Goal: Communication & Community: Answer question/provide support

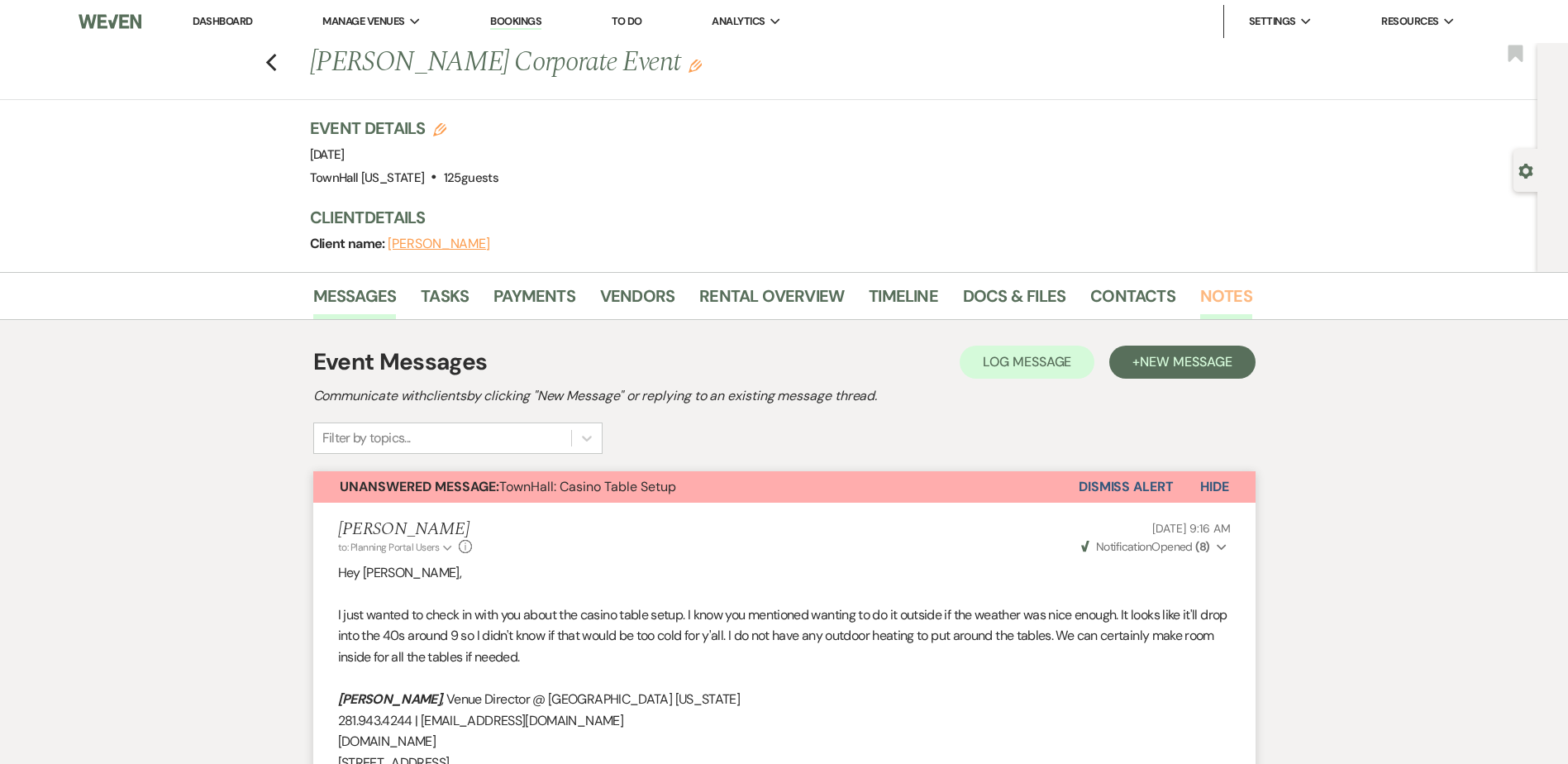
click at [1236, 297] on link "Notes" at bounding box center [1227, 302] width 52 height 37
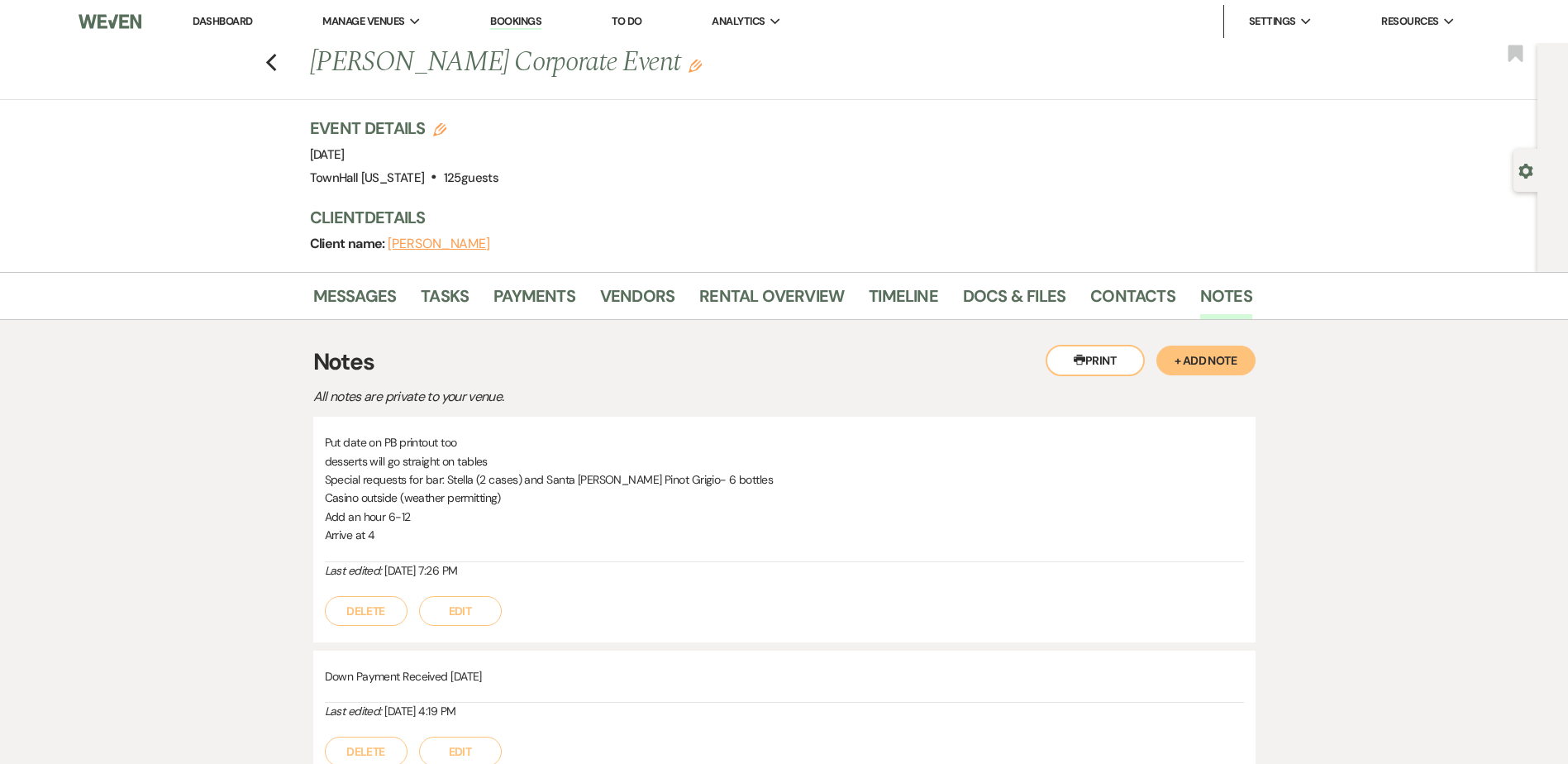
click at [689, 284] on li "Vendors" at bounding box center [650, 300] width 99 height 40
click at [748, 303] on link "Rental Overview" at bounding box center [772, 302] width 145 height 37
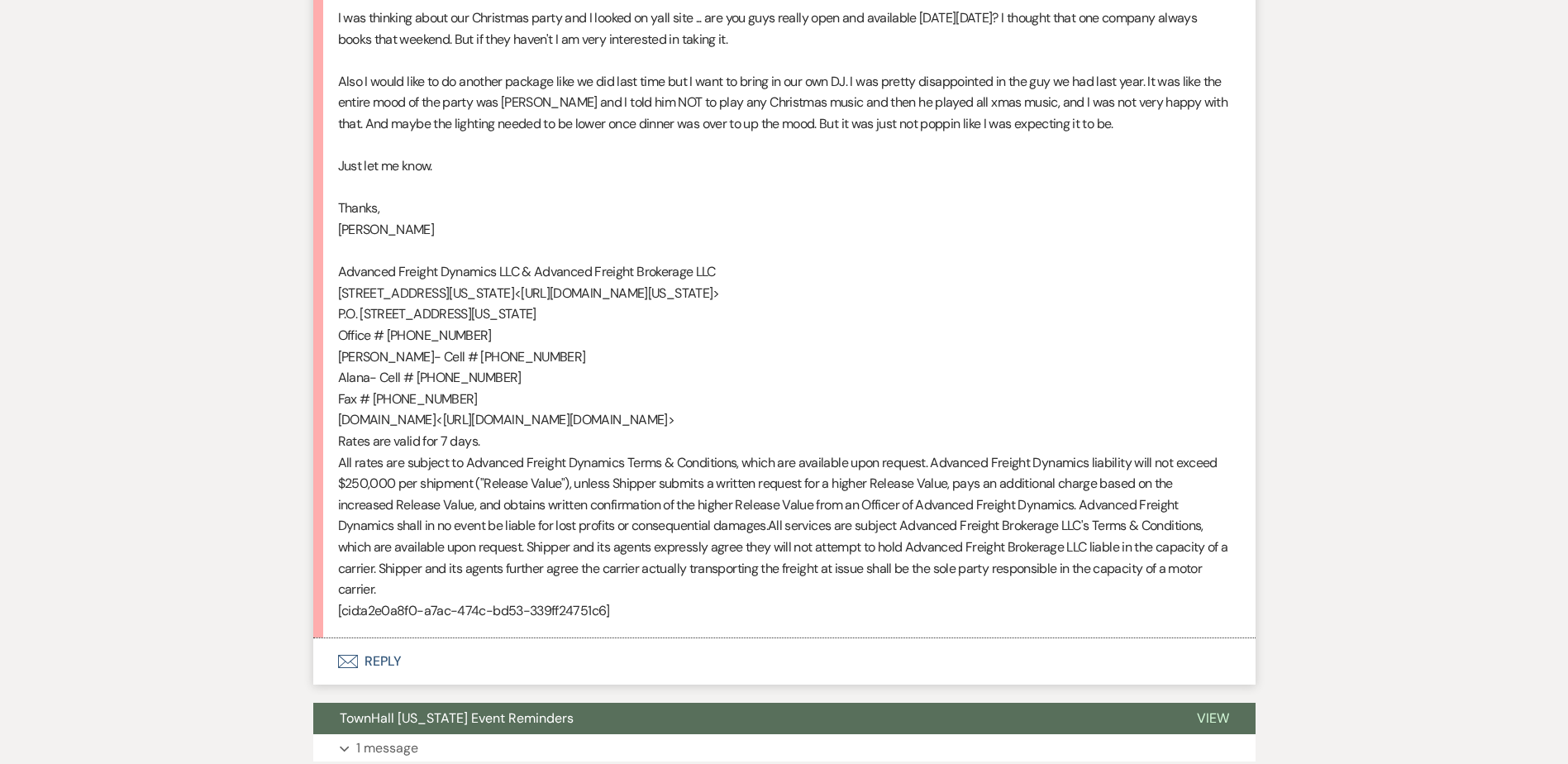
scroll to position [3633, 0]
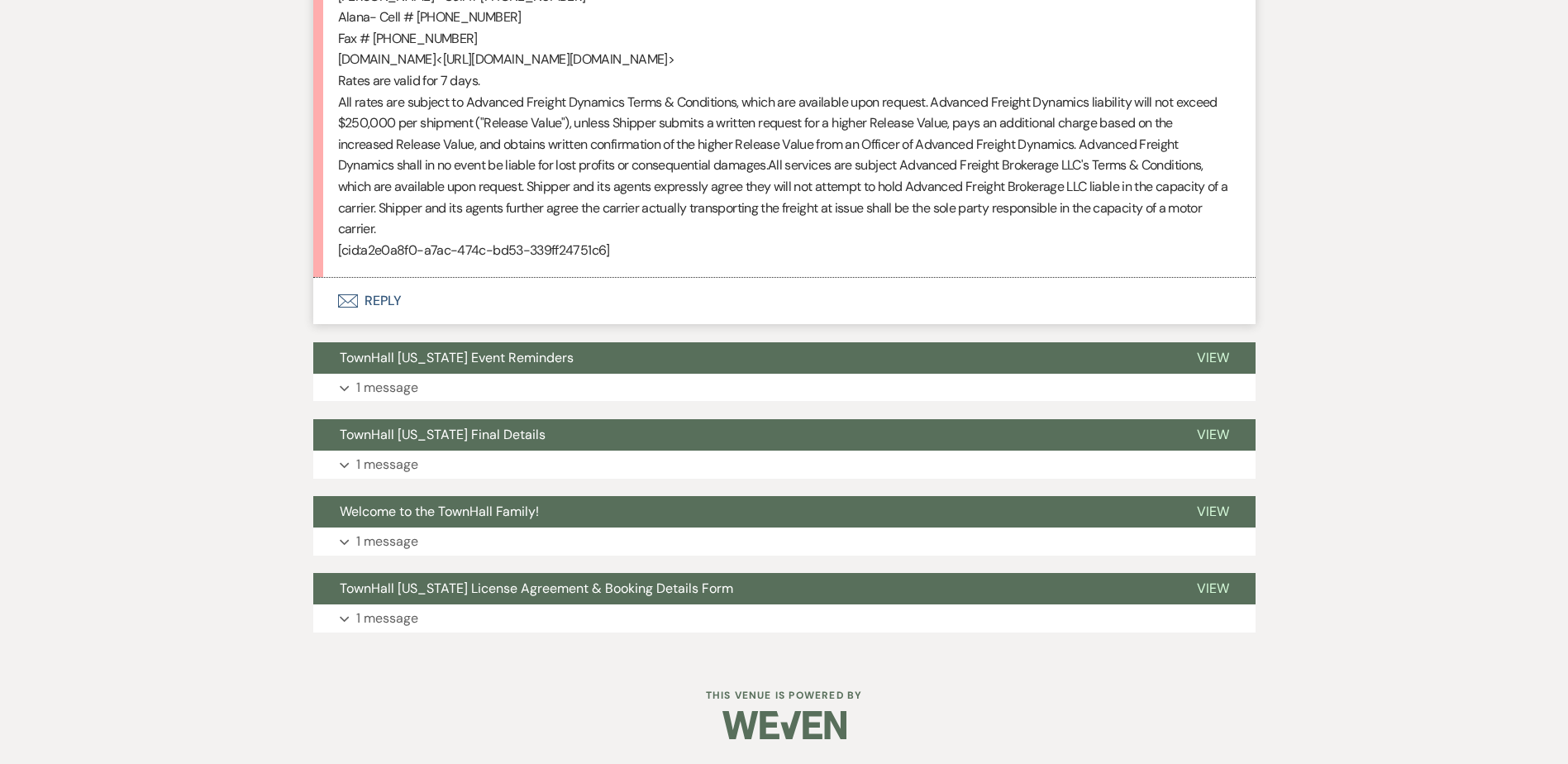
click at [386, 324] on button "Envelope Reply" at bounding box center [784, 302] width 943 height 47
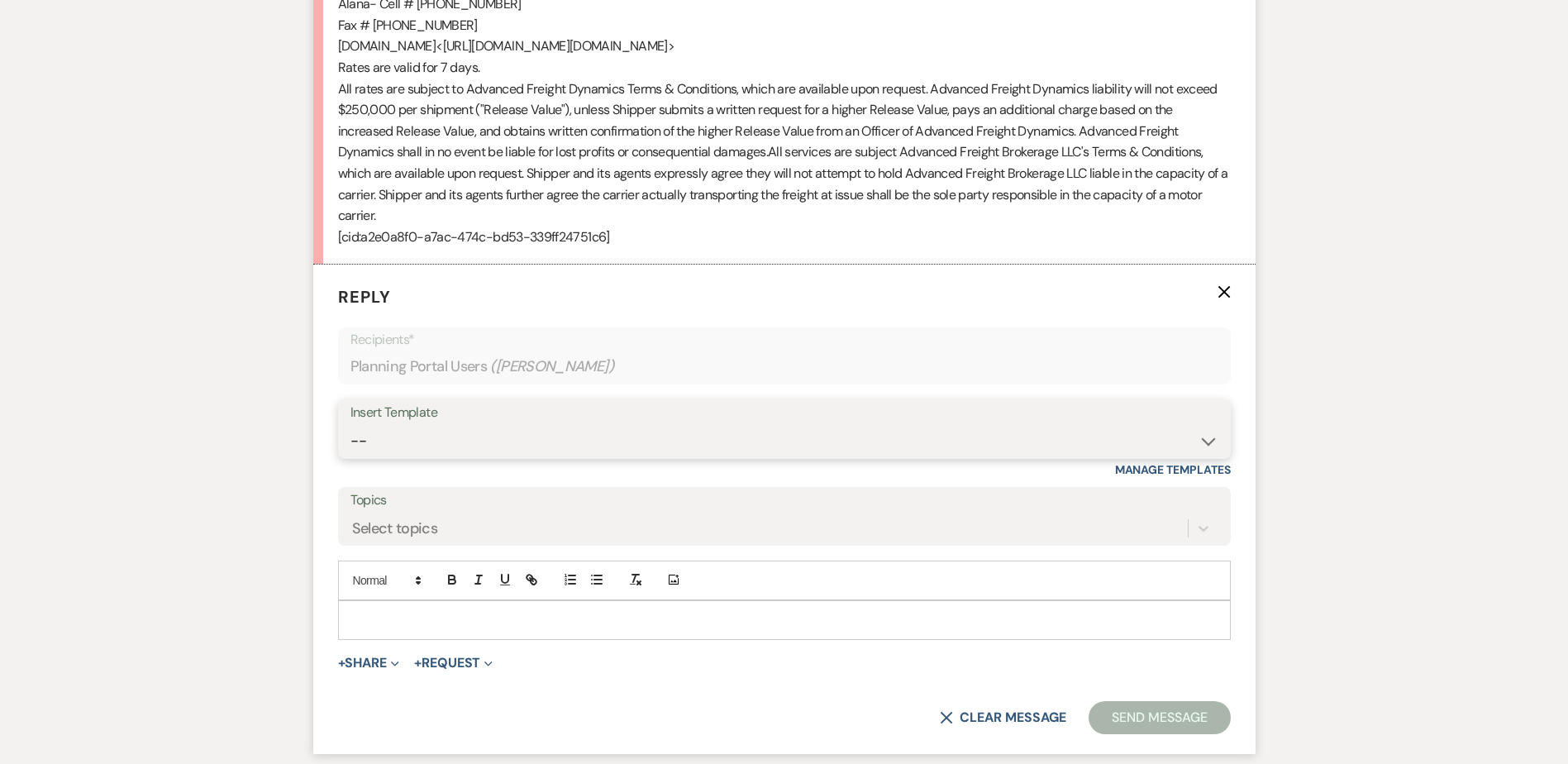
click at [430, 457] on select "-- Wedding Inquiry Follow Up: 2-3 days after initial lead- Avg Cost + Albums Th…" at bounding box center [784, 441] width 868 height 32
select select "1516"
click at [351, 457] on select "-- Wedding Inquiry Follow Up: 2-3 days after initial lead- Avg Cost + Albums Th…" at bounding box center [784, 441] width 868 height 32
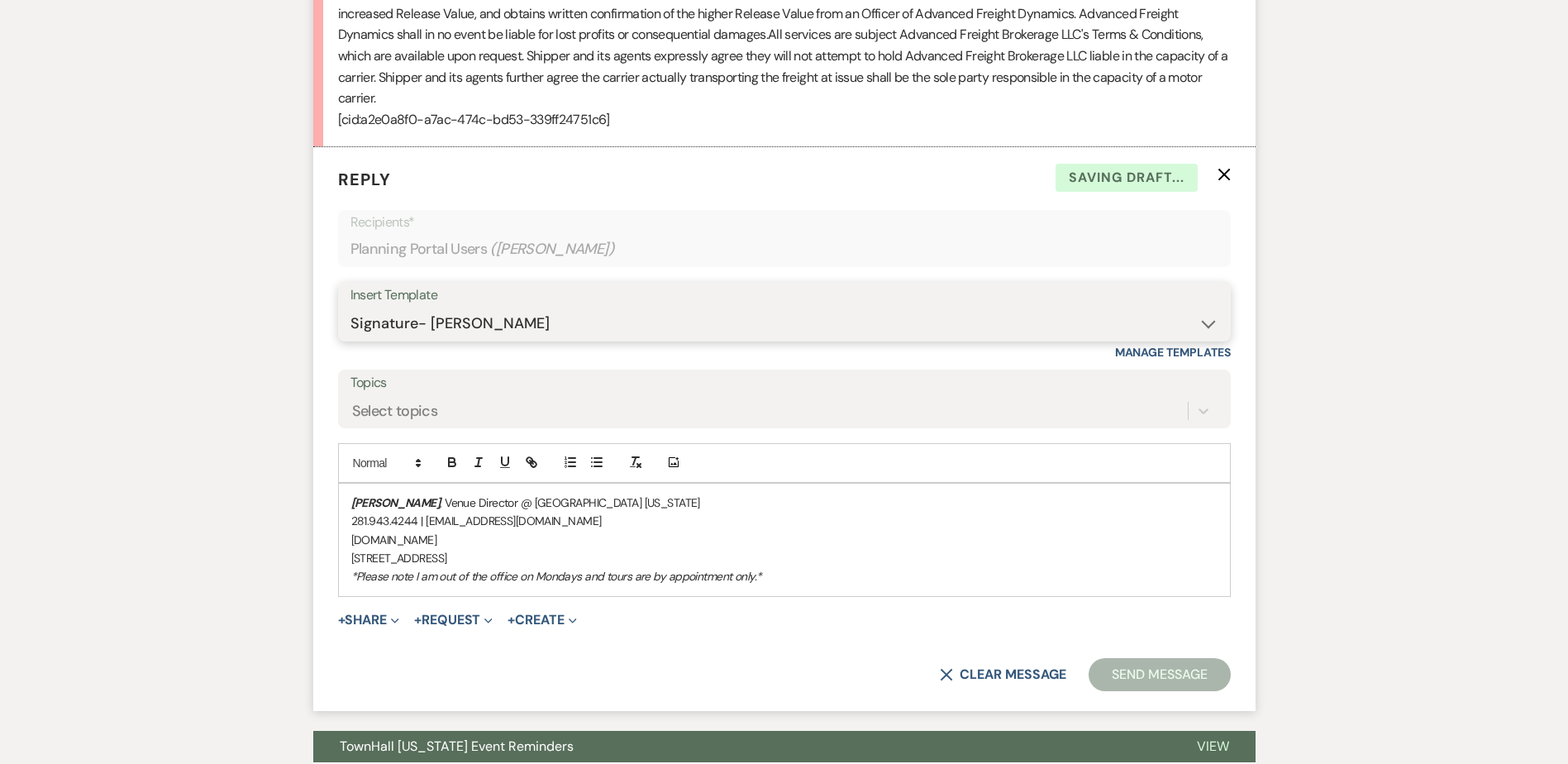
scroll to position [3798, 0]
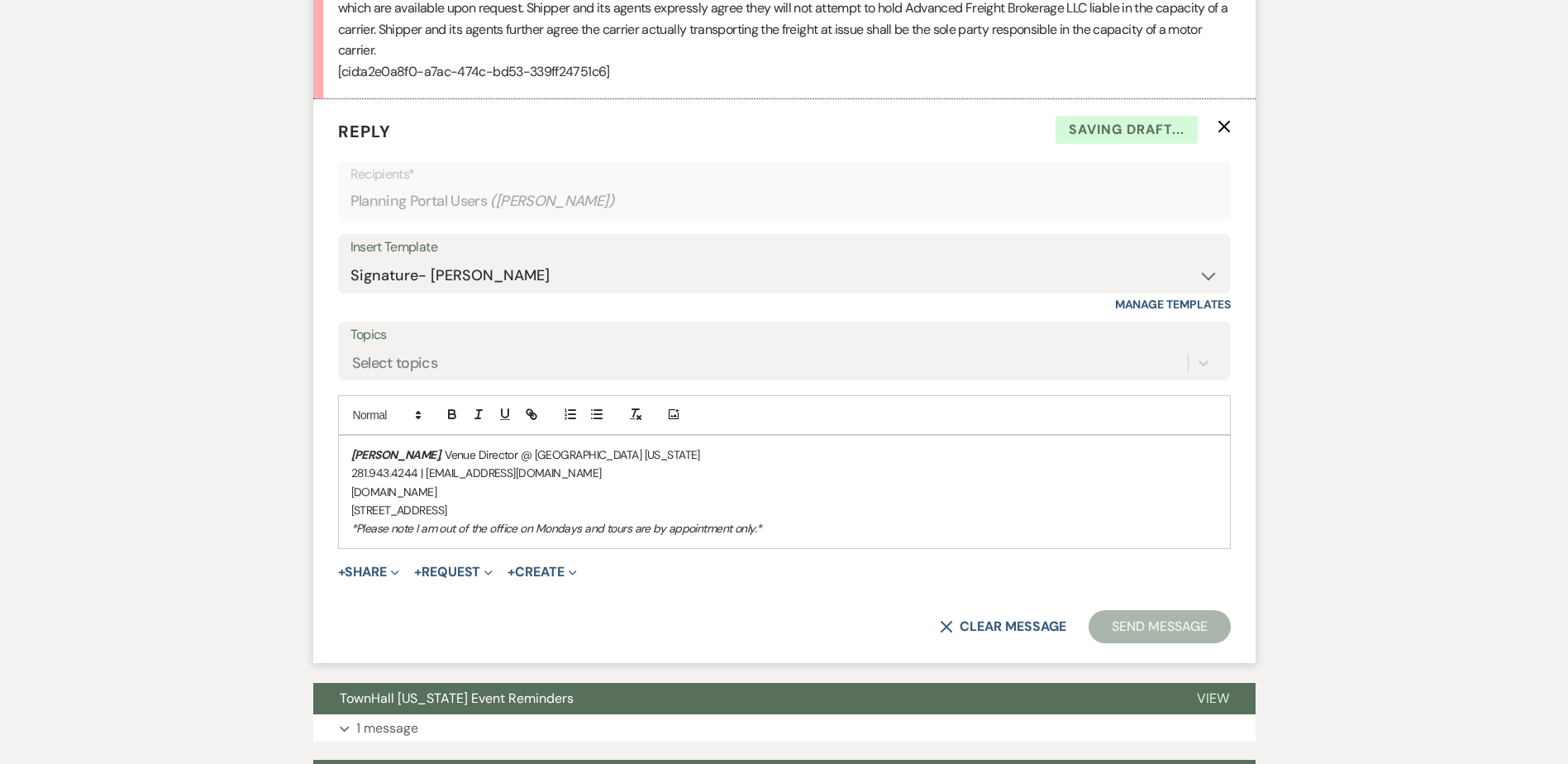
click at [345, 536] on div "Stephanie Jordan , Venue Director @ TownHall Texas 281.943.4244 | info@townhall…" at bounding box center [784, 492] width 891 height 112
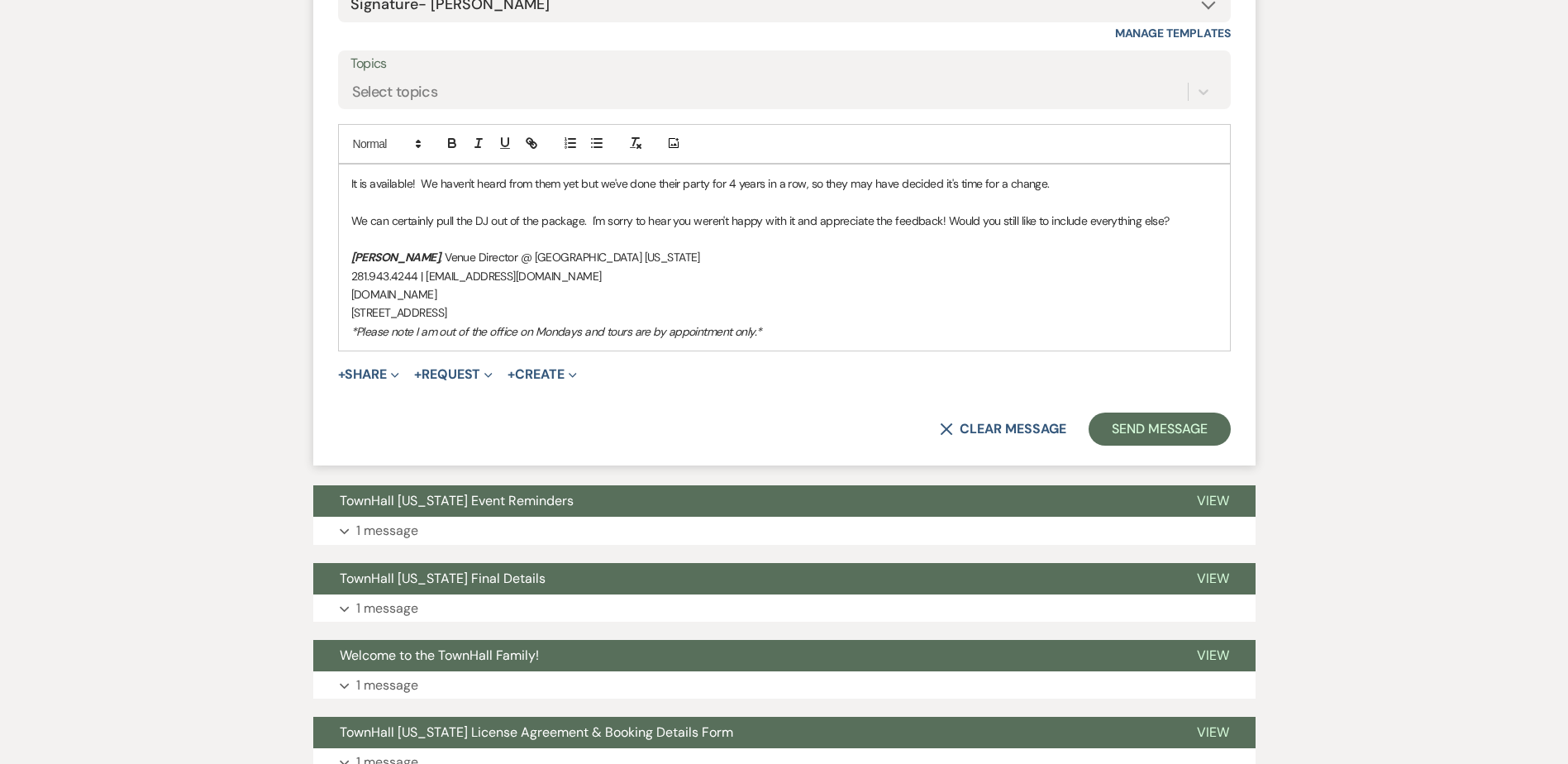
scroll to position [3967, 0]
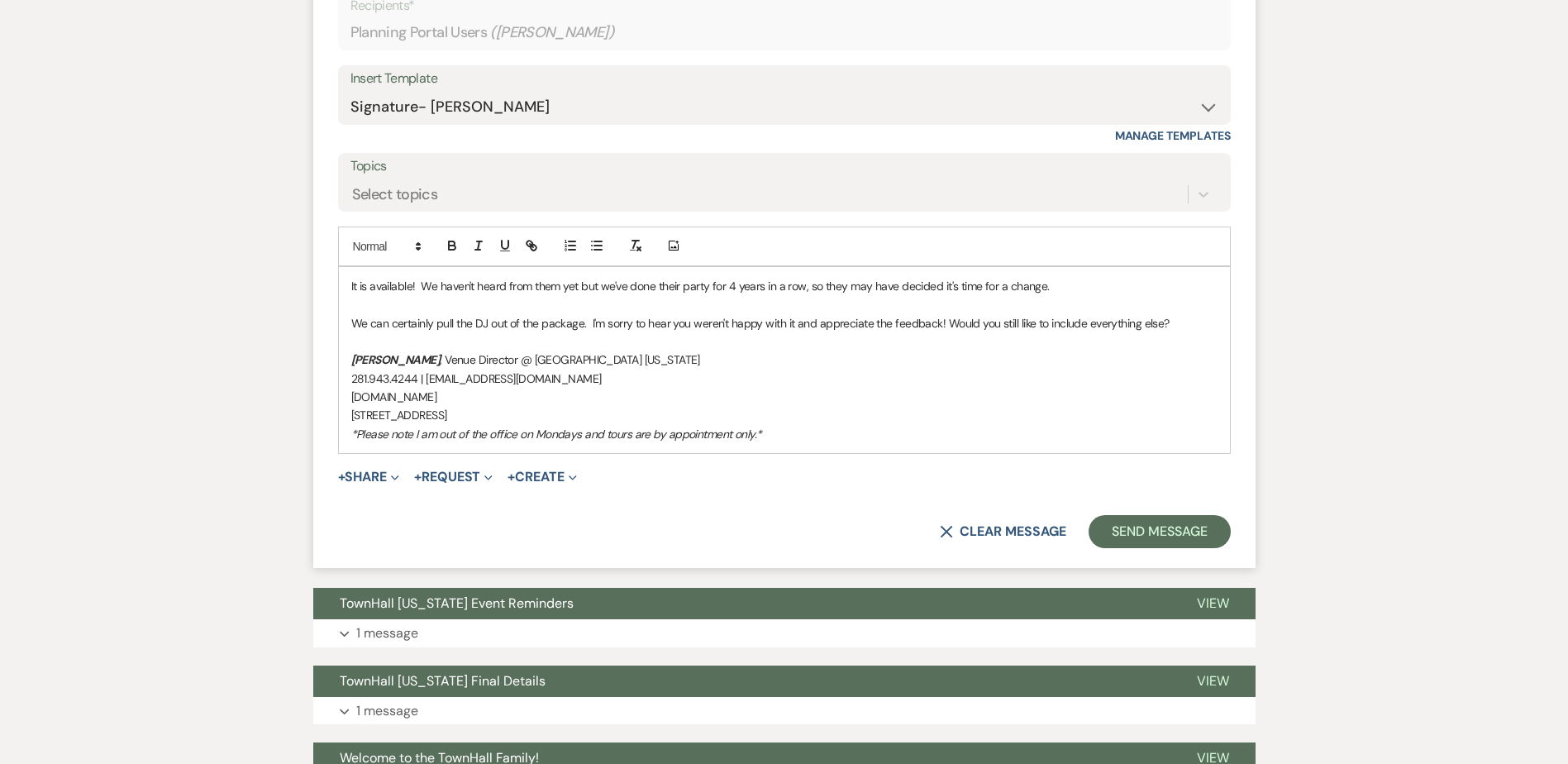
click at [1183, 332] on p "We can certainly pull the DJ out of the package. I'm sorry to hear you weren't …" at bounding box center [784, 323] width 866 height 18
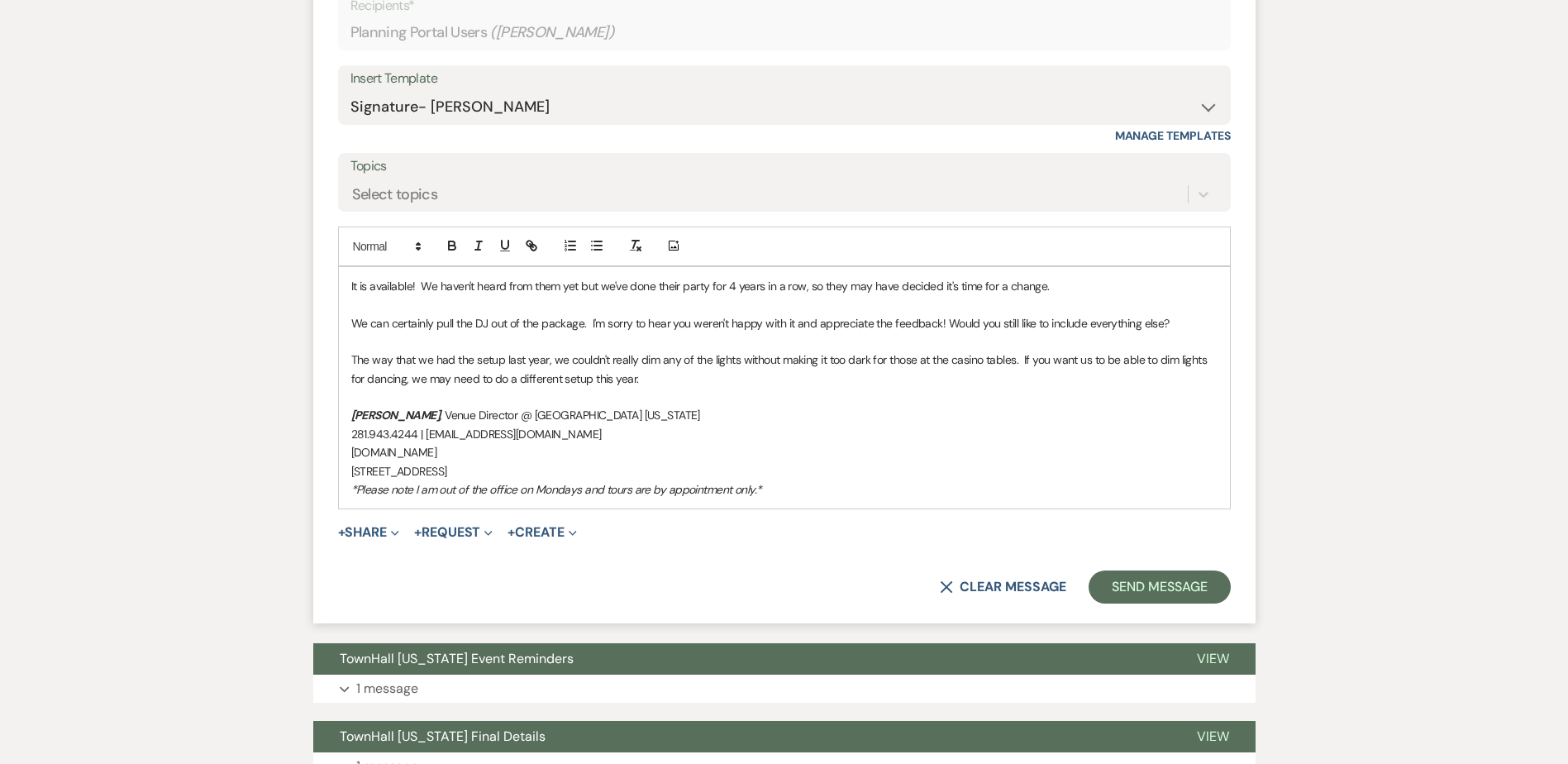
click at [475, 388] on p "The way that we had the setup last year, we couldn't really dim any of the ligh…" at bounding box center [784, 369] width 866 height 37
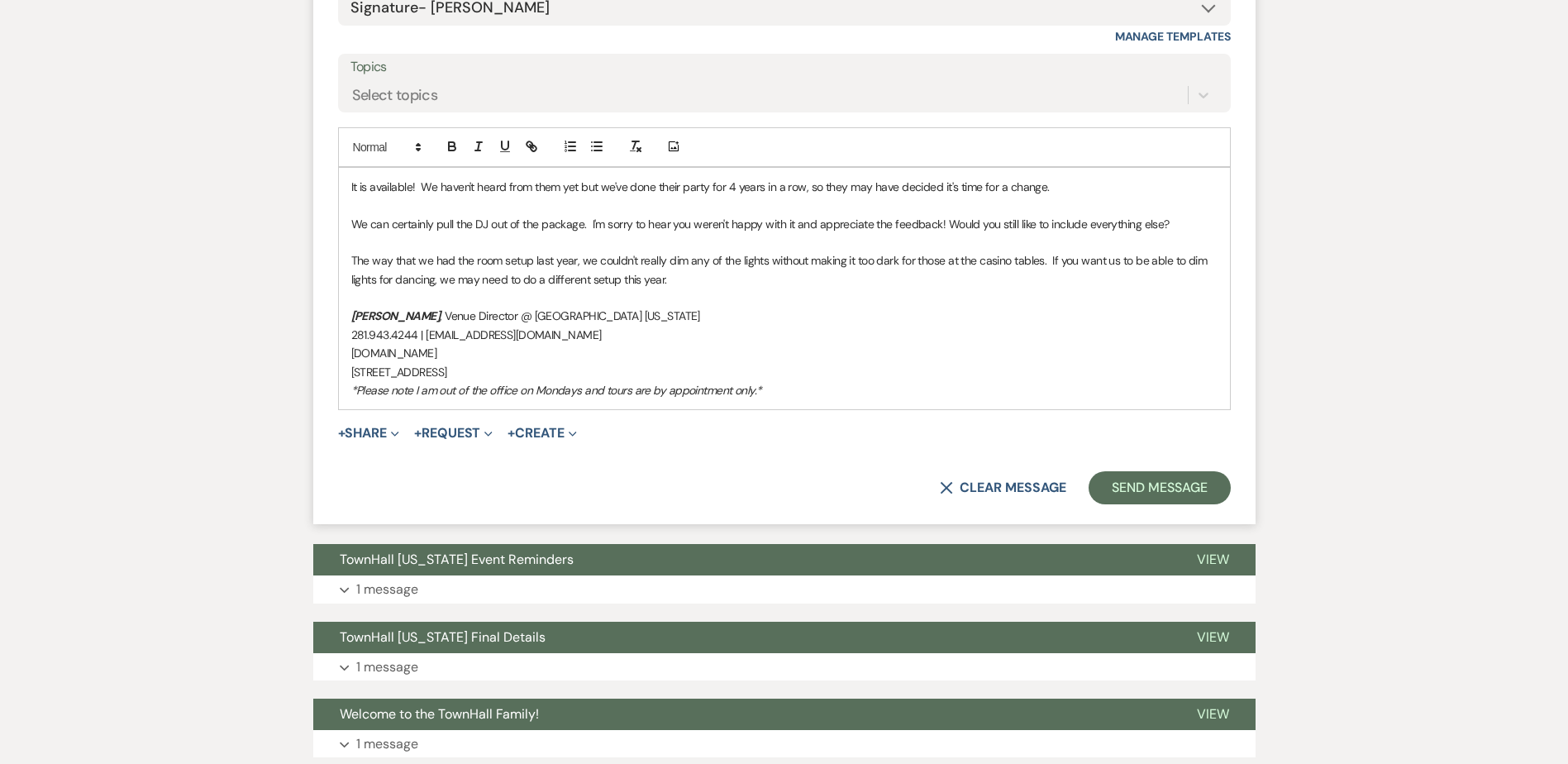
scroll to position [4022, 0]
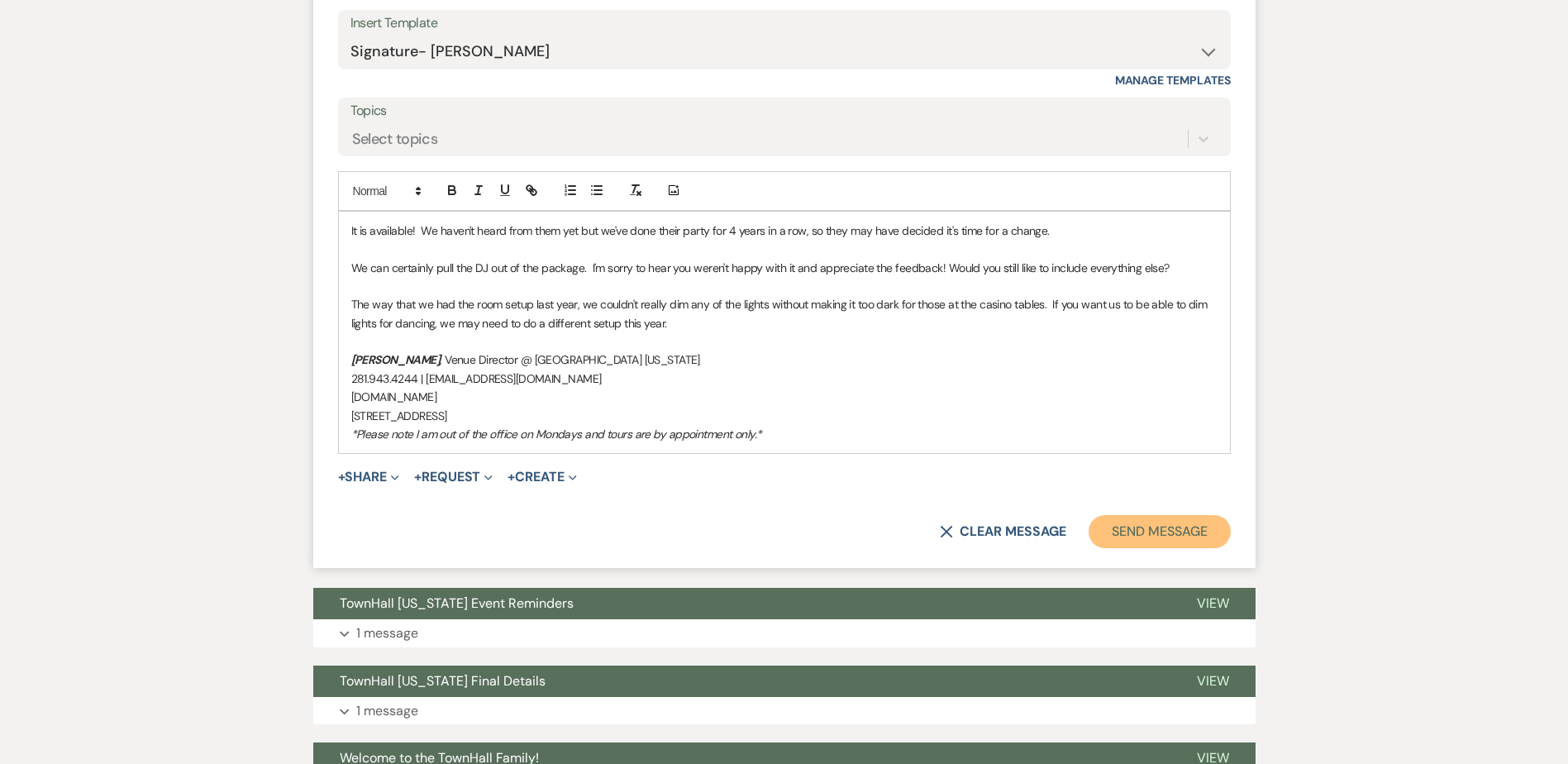
click at [1167, 548] on button "Send Message" at bounding box center [1160, 532] width 142 height 33
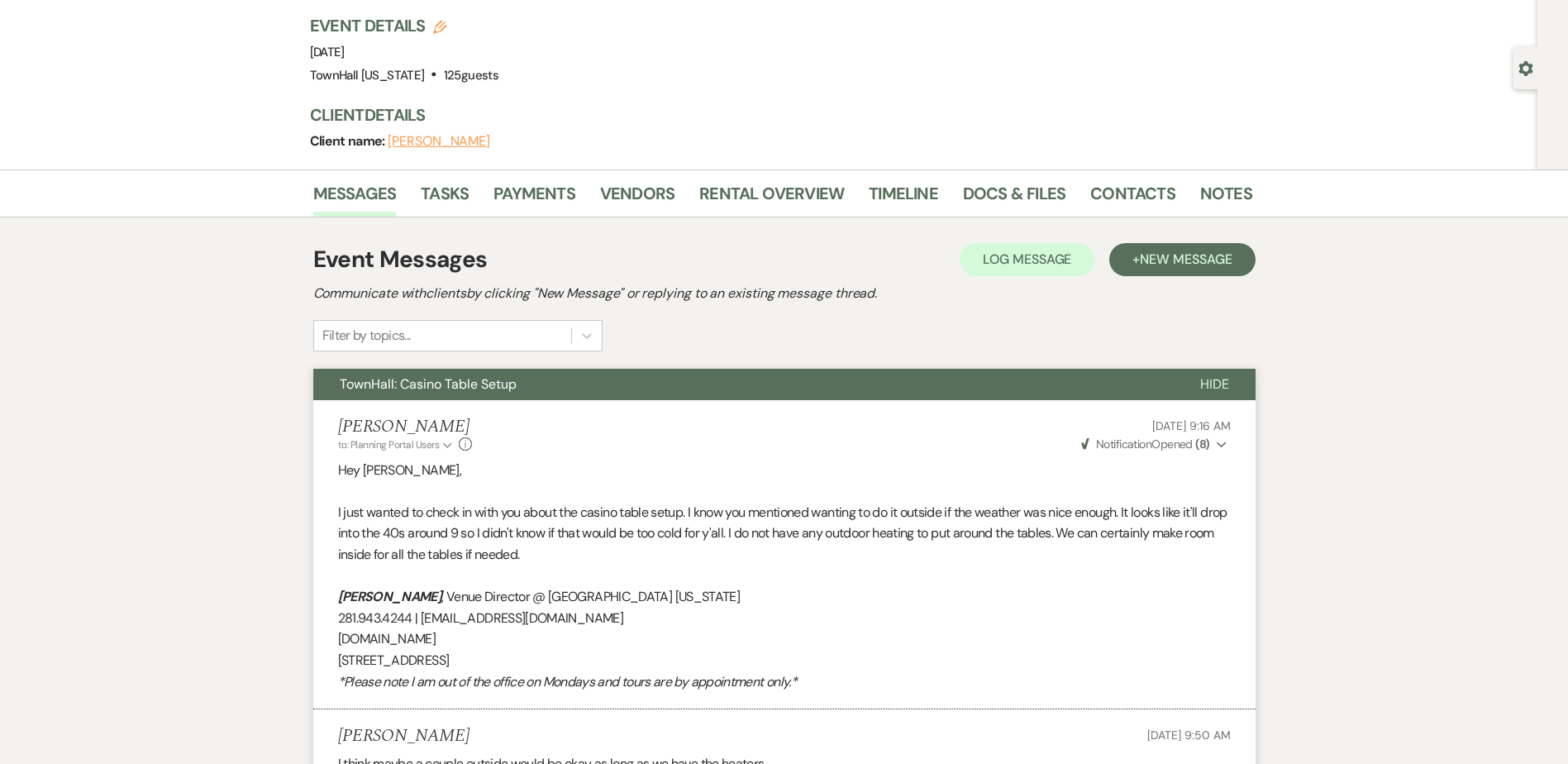
scroll to position [0, 0]
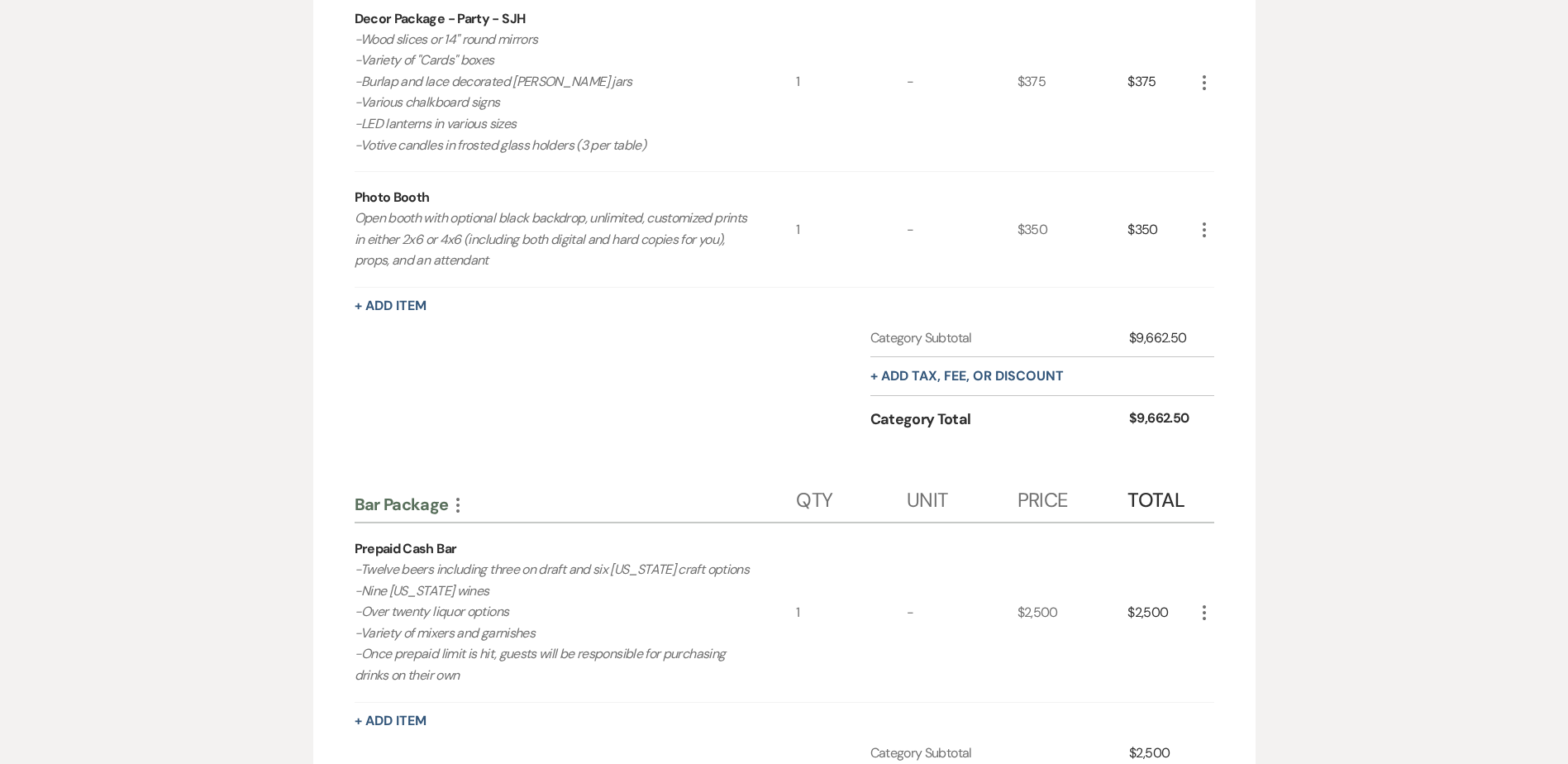
scroll to position [1571, 0]
